Goal: Use online tool/utility

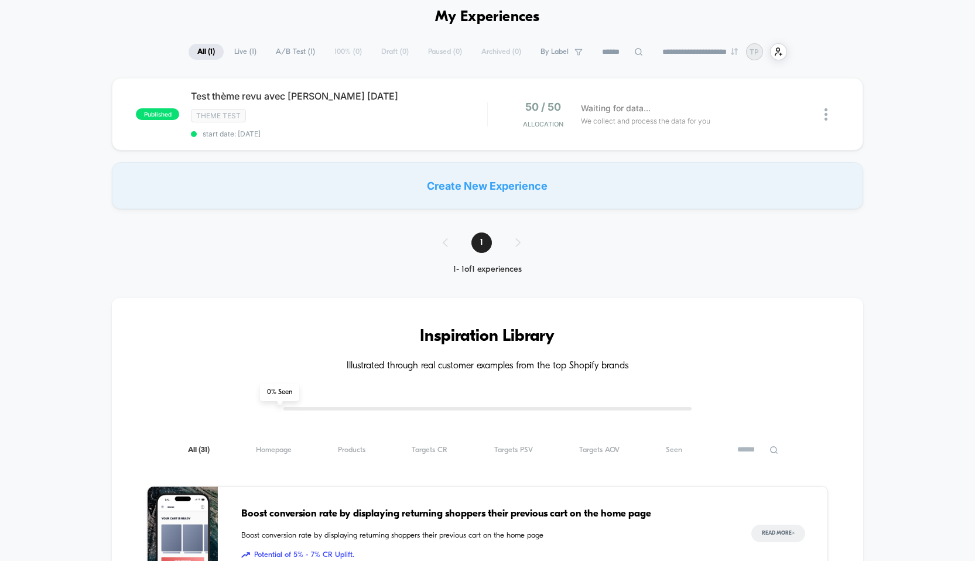
scroll to position [44, 0]
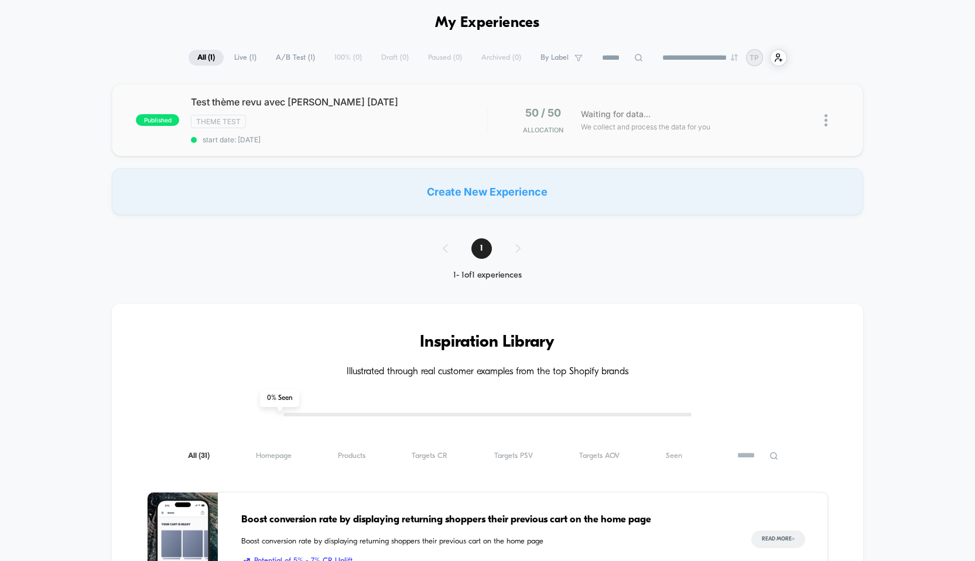
click at [825, 115] on img at bounding box center [825, 120] width 3 height 12
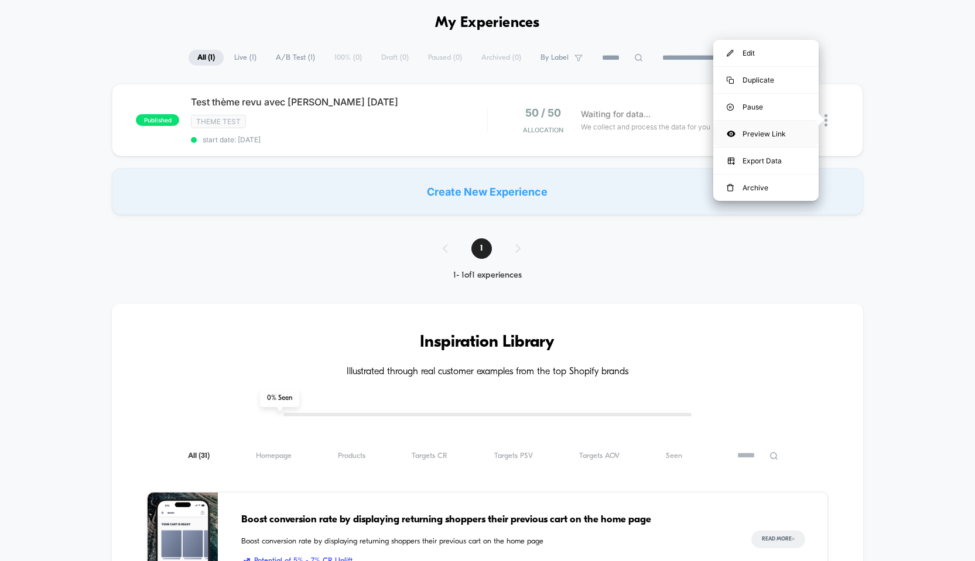
click at [775, 129] on div "Preview Link" at bounding box center [765, 134] width 105 height 26
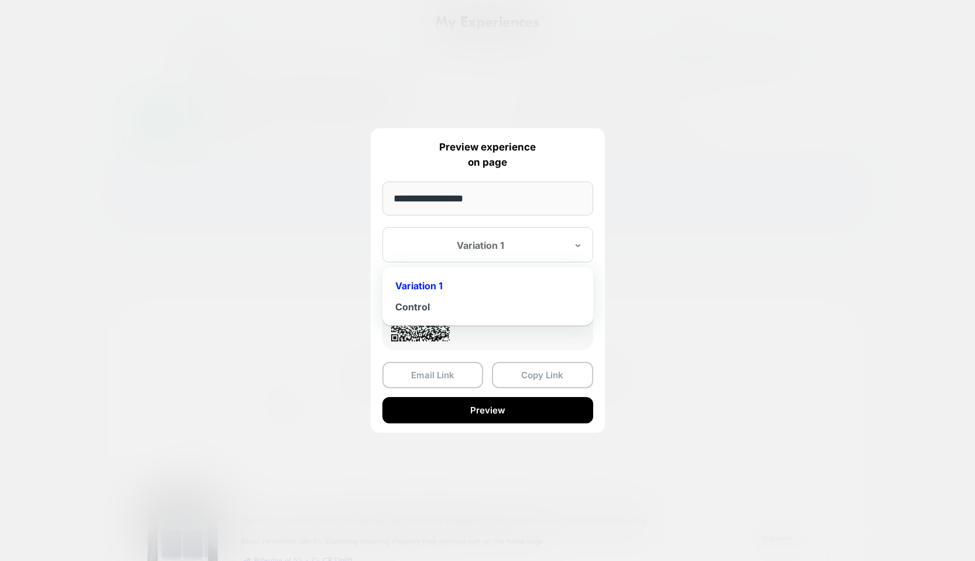
click at [510, 248] on div at bounding box center [481, 245] width 172 height 12
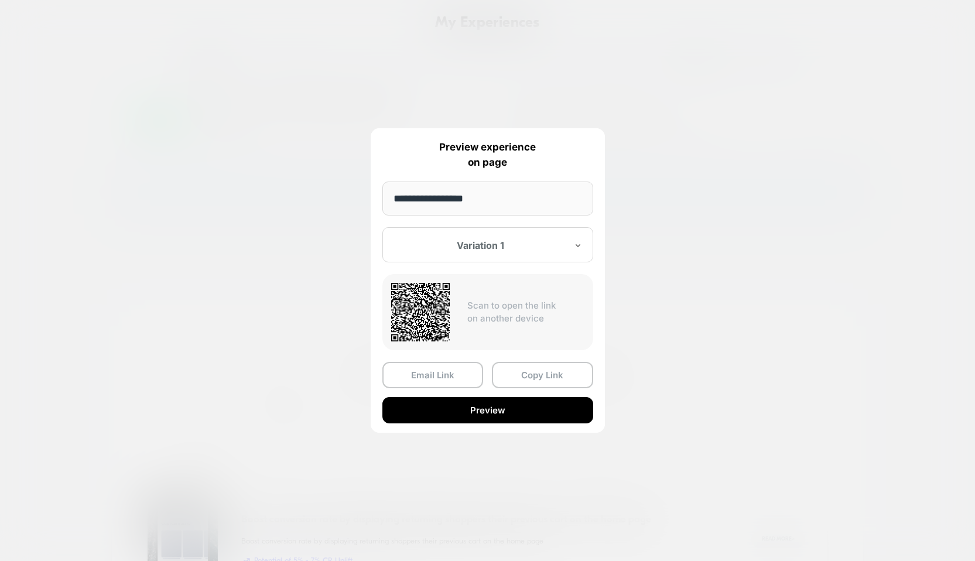
click at [512, 245] on div at bounding box center [481, 245] width 172 height 12
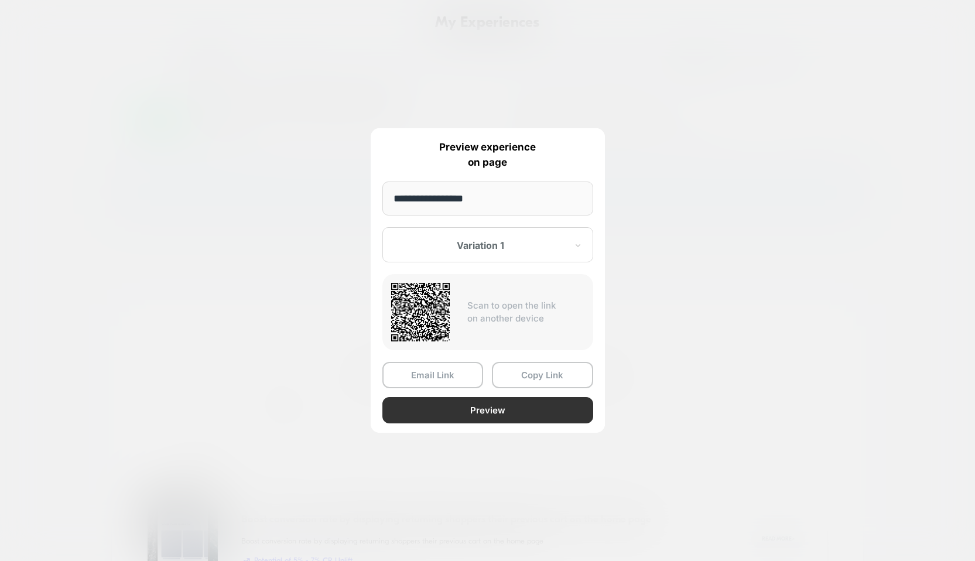
click at [498, 407] on button "Preview" at bounding box center [487, 410] width 211 height 26
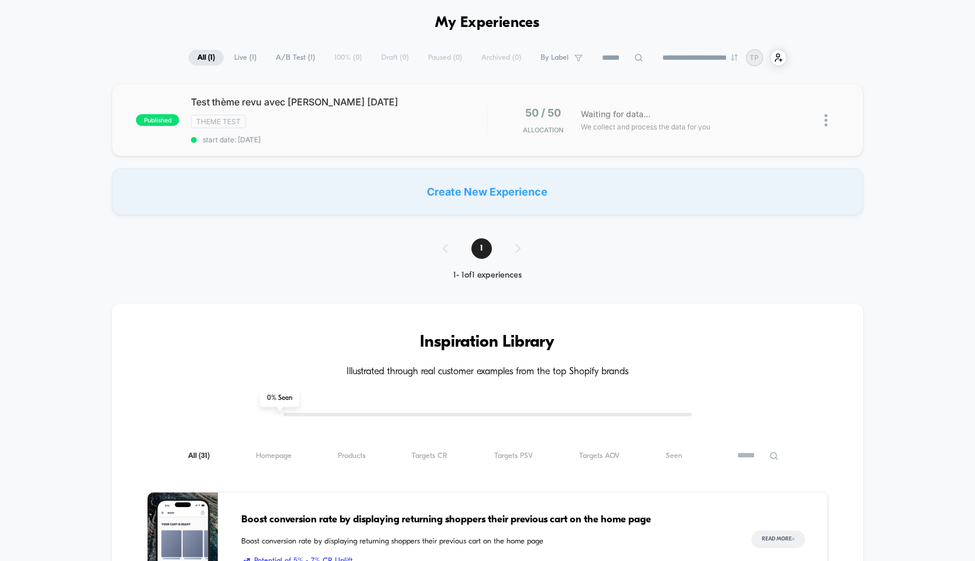
click at [826, 122] on img at bounding box center [825, 120] width 3 height 12
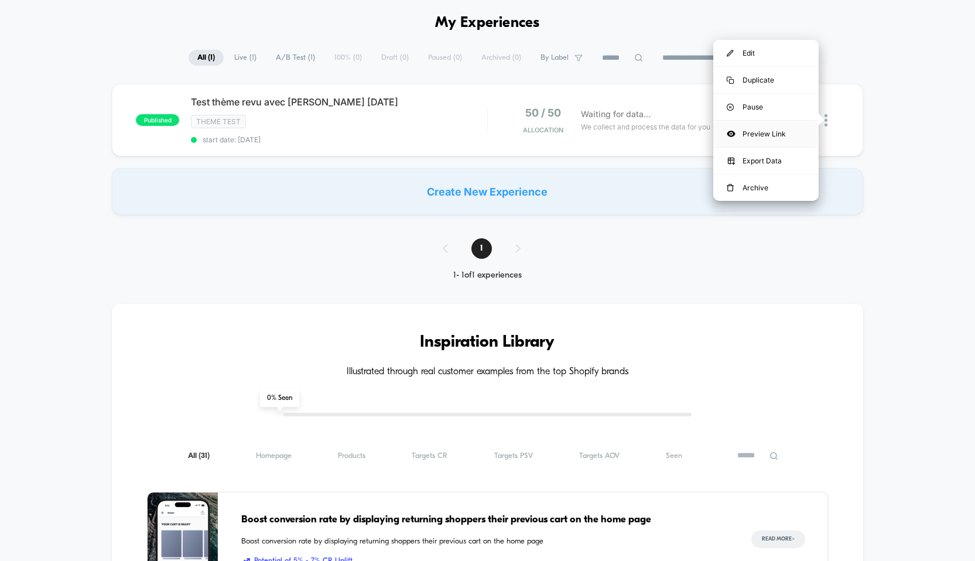
click at [774, 131] on div "Preview Link" at bounding box center [765, 134] width 105 height 26
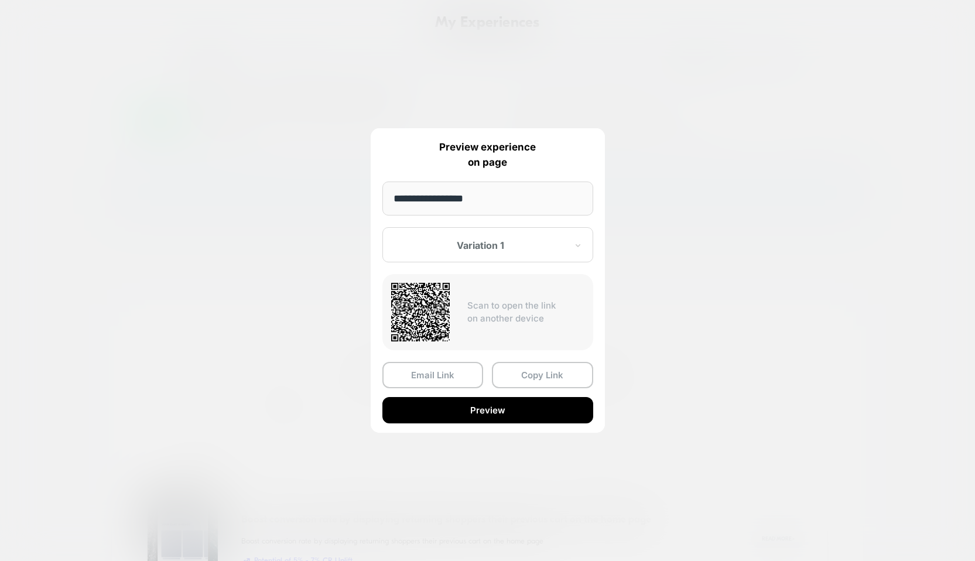
click at [477, 244] on div at bounding box center [481, 245] width 172 height 12
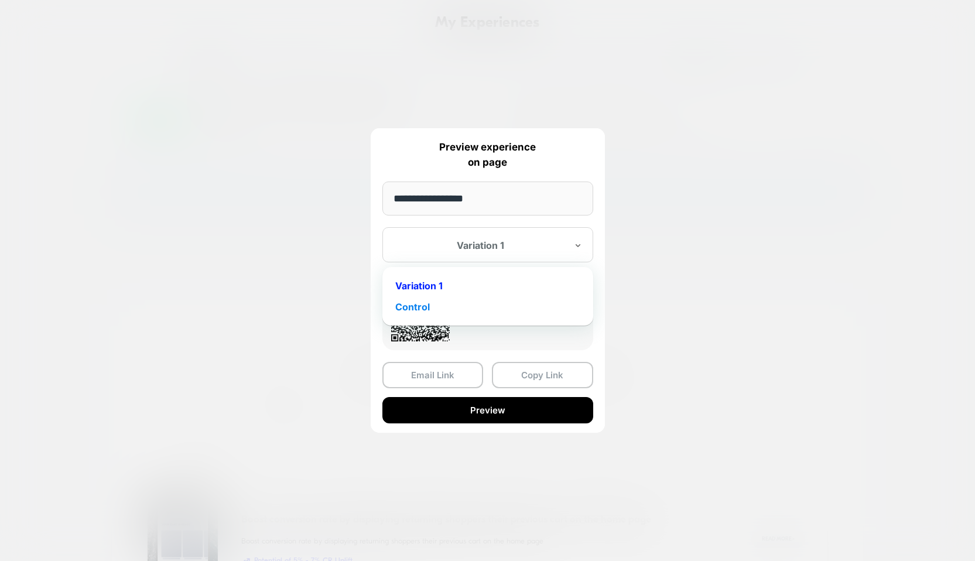
click at [451, 305] on div "Control" at bounding box center [487, 306] width 199 height 21
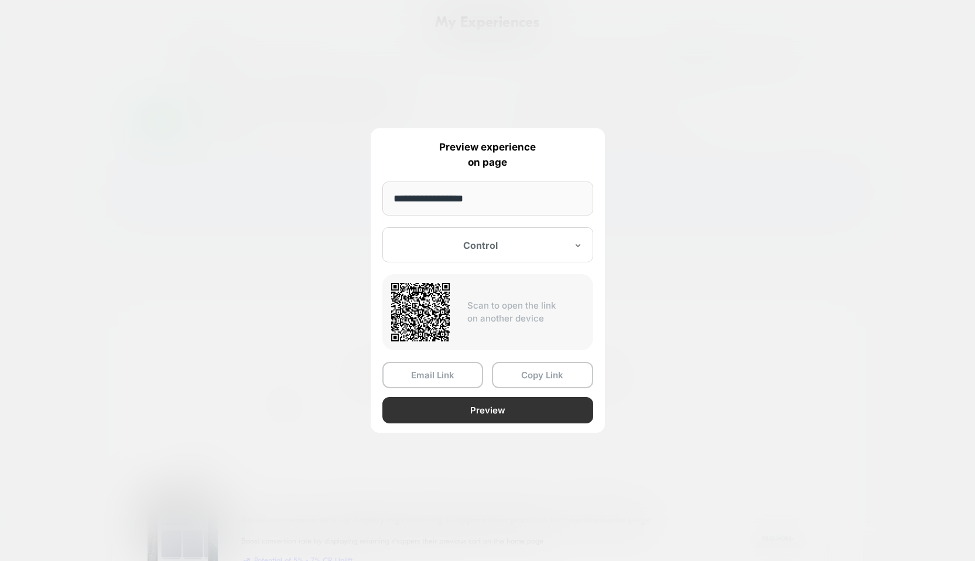
click at [453, 408] on button "Preview" at bounding box center [487, 410] width 211 height 26
